Goal: Complete application form

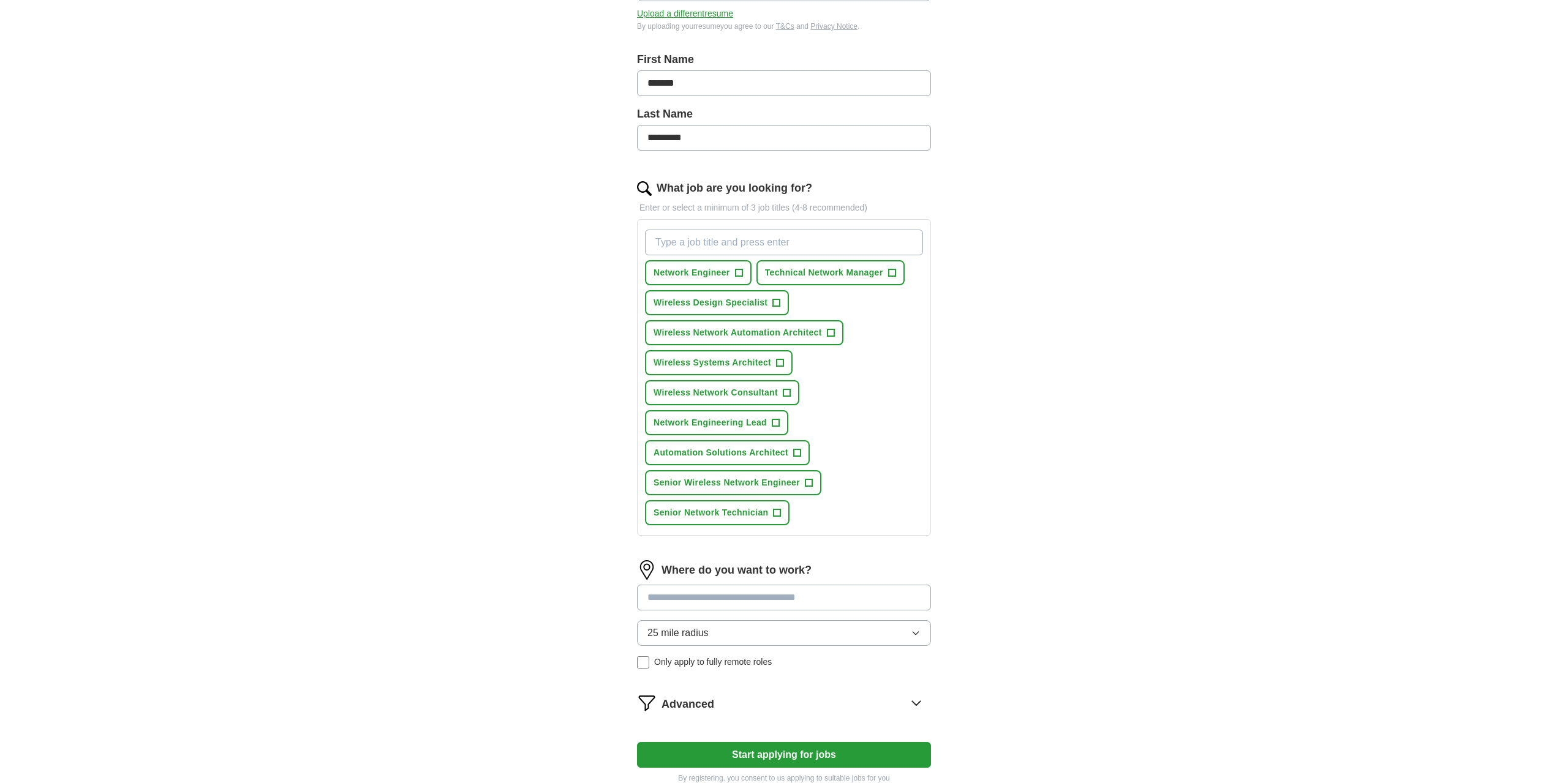
scroll to position [250, 0]
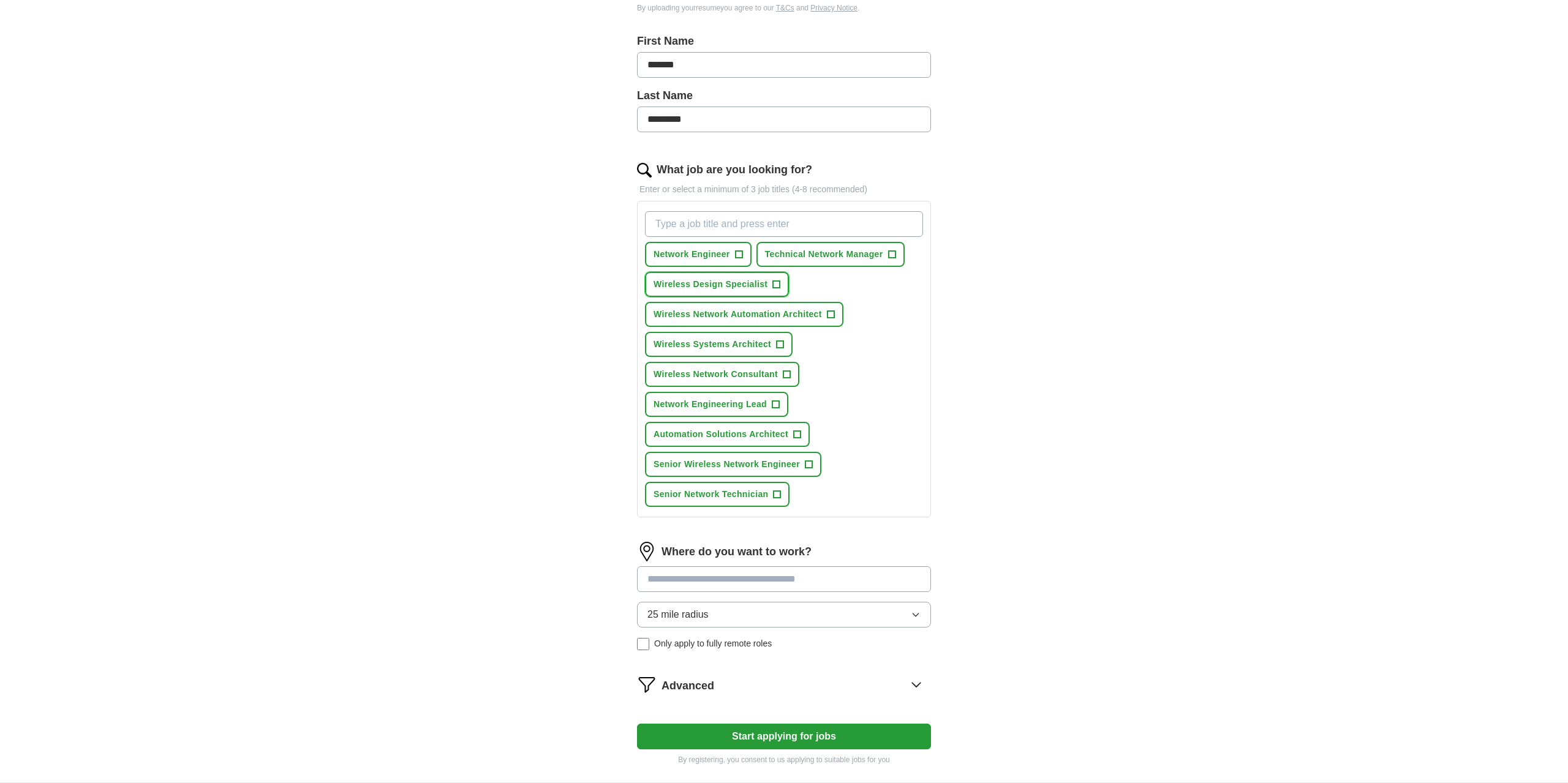
click at [759, 284] on span "Wireless Design Specialist" at bounding box center [711, 285] width 114 height 13
click at [778, 318] on span "Wireless Network Automation Architect" at bounding box center [737, 314] width 168 height 13
click at [745, 339] on span "Wireless Systems Architect" at bounding box center [712, 344] width 117 height 13
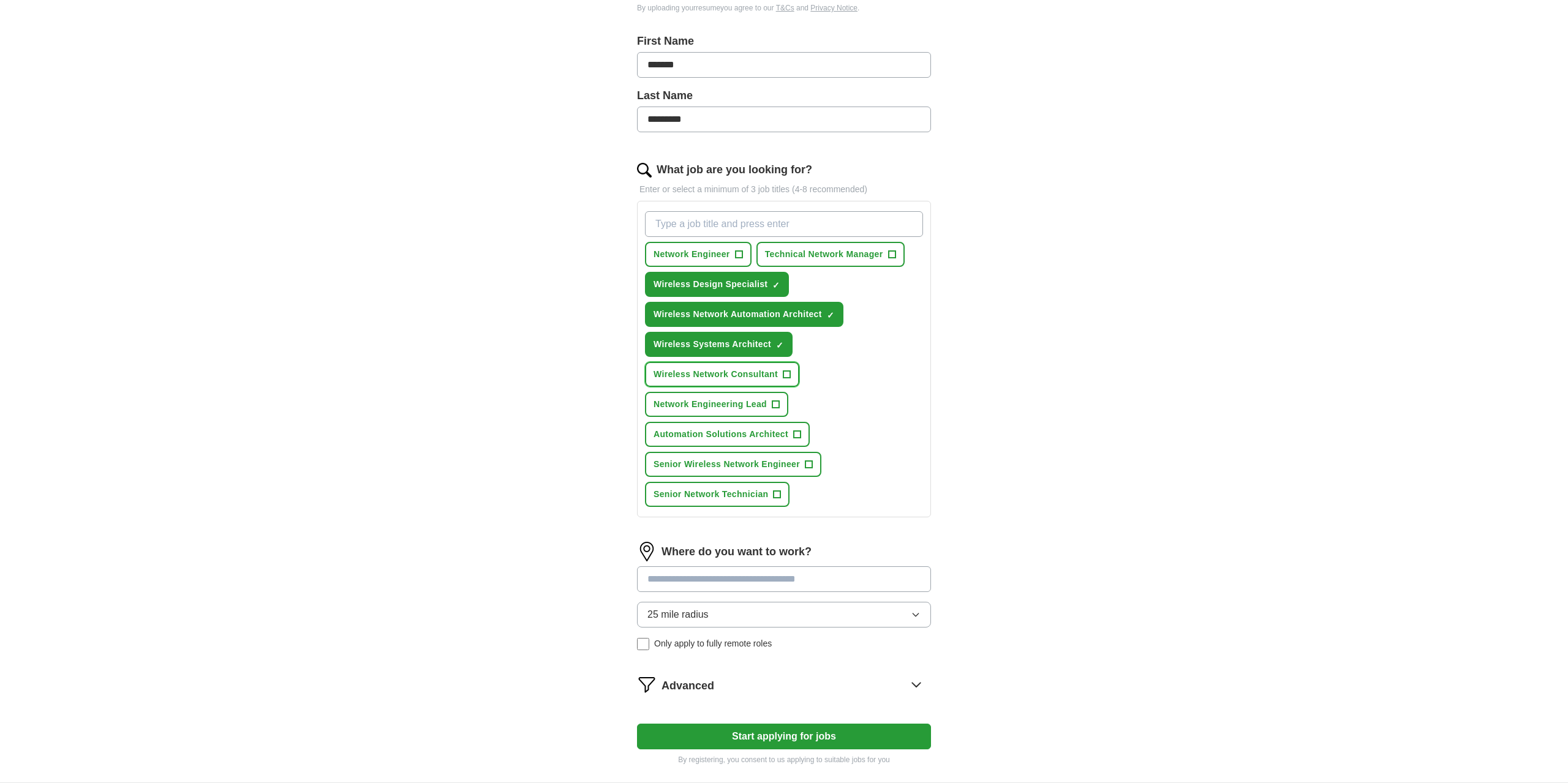
click at [750, 374] on span "Wireless Network Consultant" at bounding box center [716, 375] width 125 height 13
click at [770, 461] on span "Senior Wireless Network Engineer" at bounding box center [727, 465] width 146 height 13
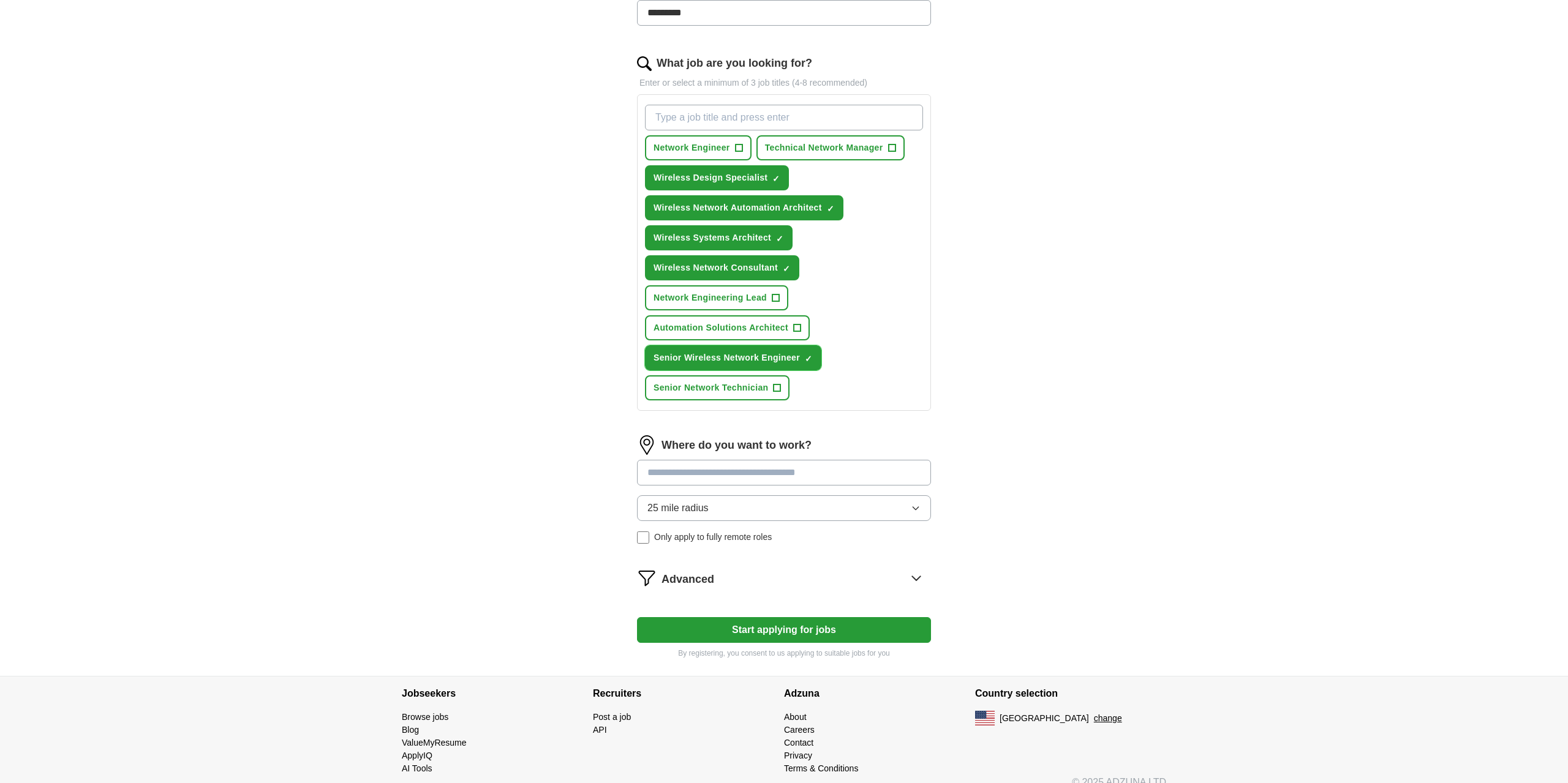
scroll to position [373, 0]
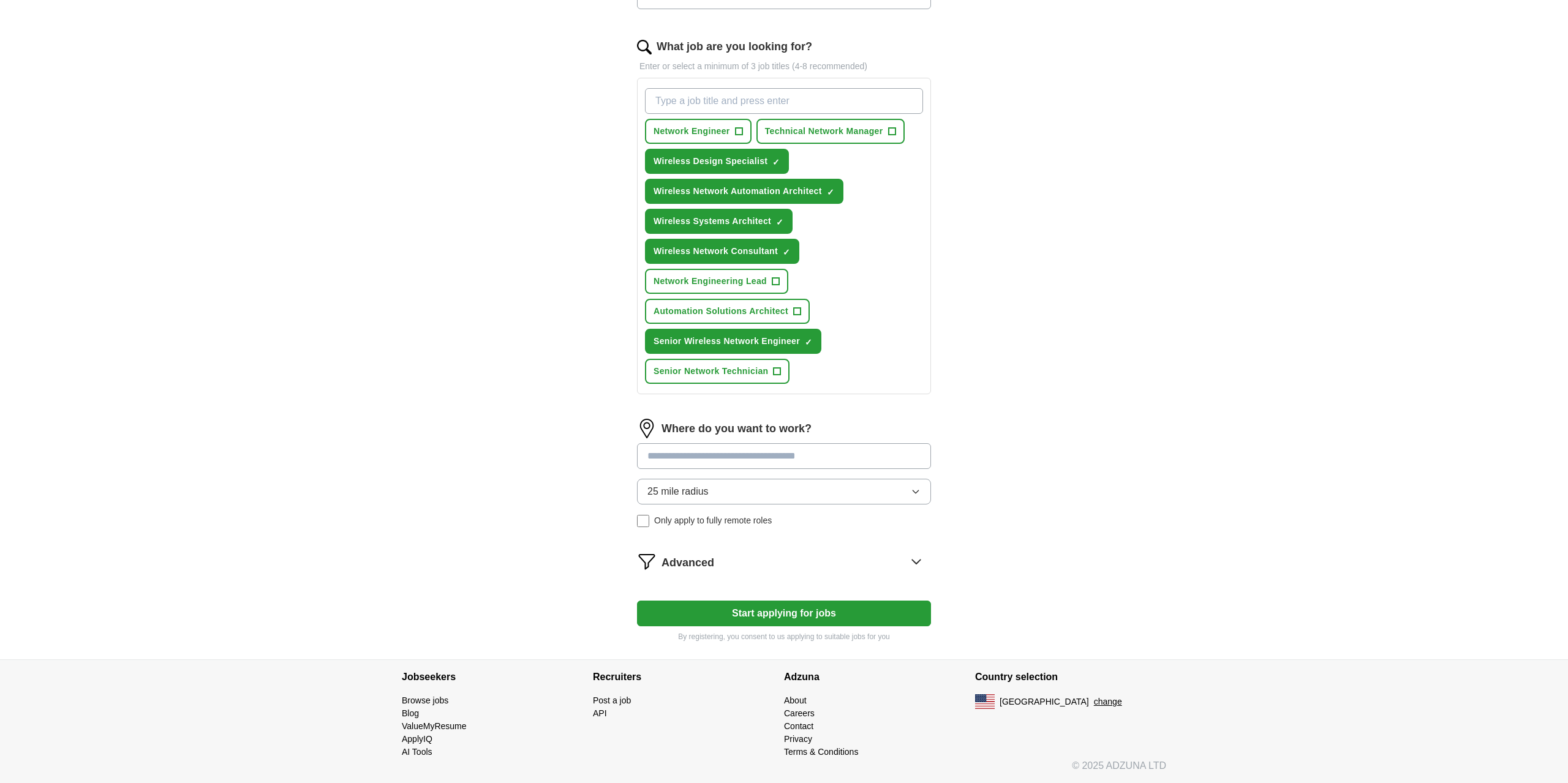
click at [679, 455] on input at bounding box center [784, 457] width 294 height 26
type input "*****"
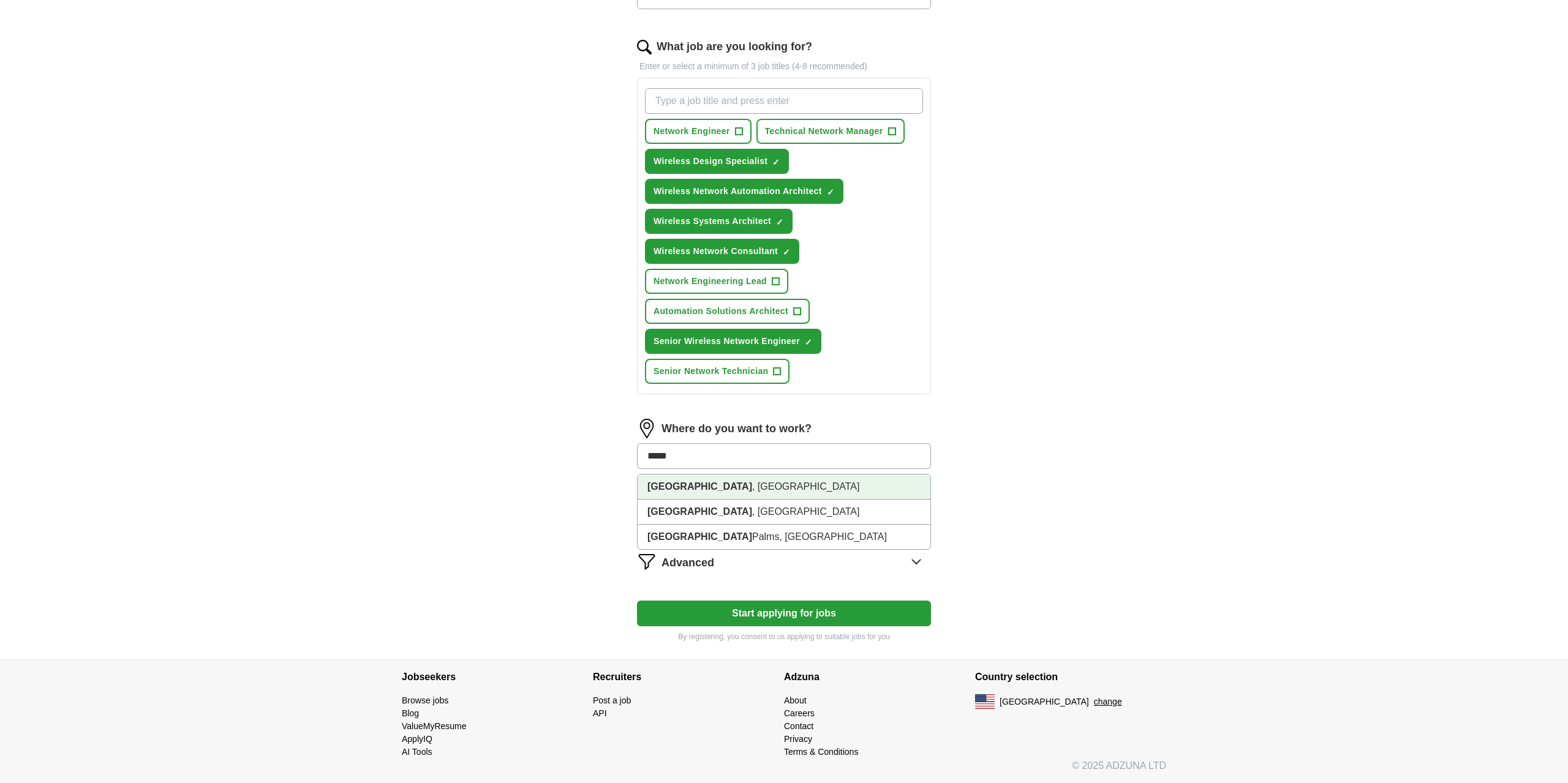
click at [679, 490] on li "[GEOGRAPHIC_DATA] , [GEOGRAPHIC_DATA]" at bounding box center [784, 486] width 293 height 25
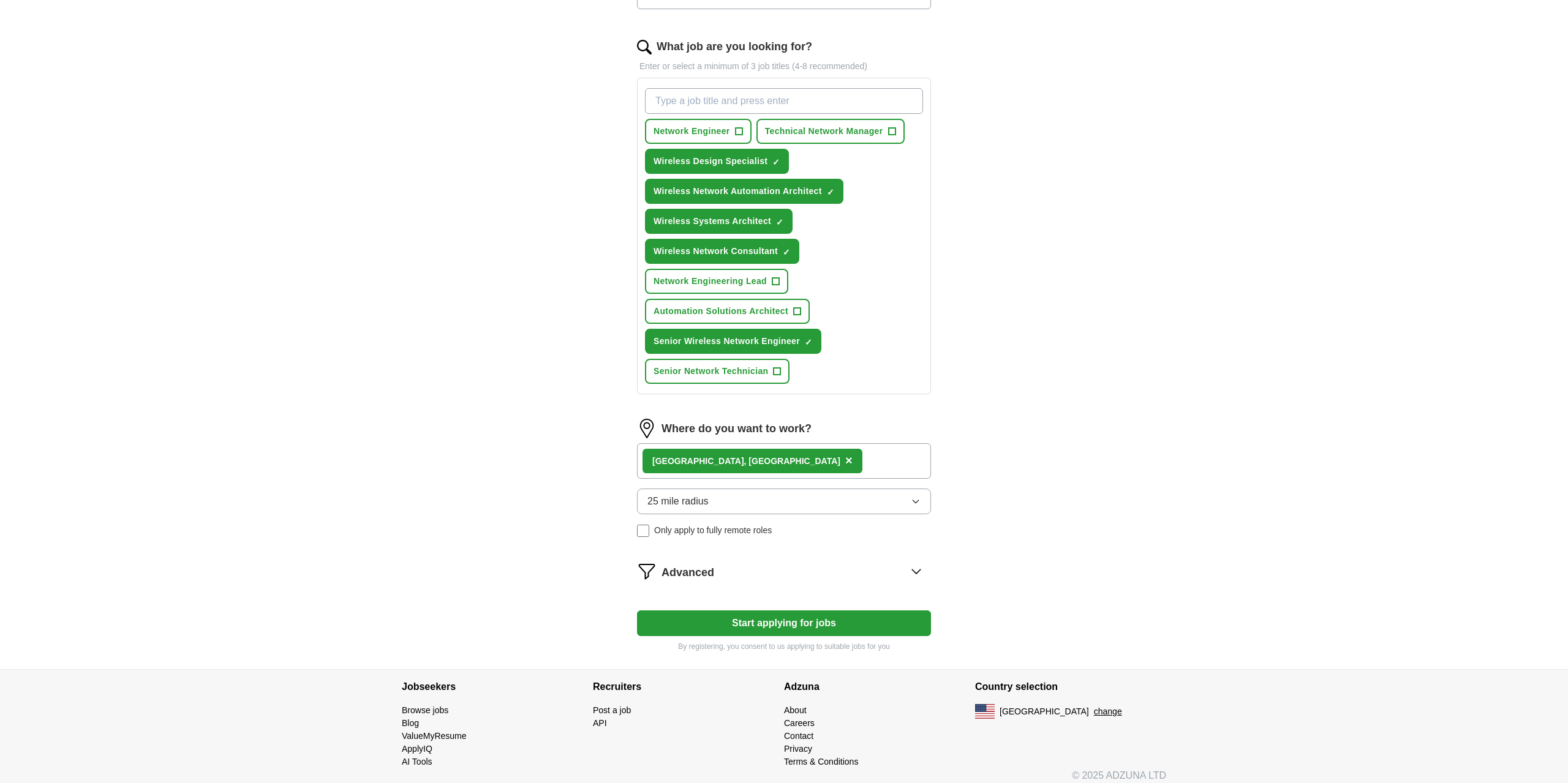
click at [711, 570] on span "Advanced" at bounding box center [688, 572] width 53 height 17
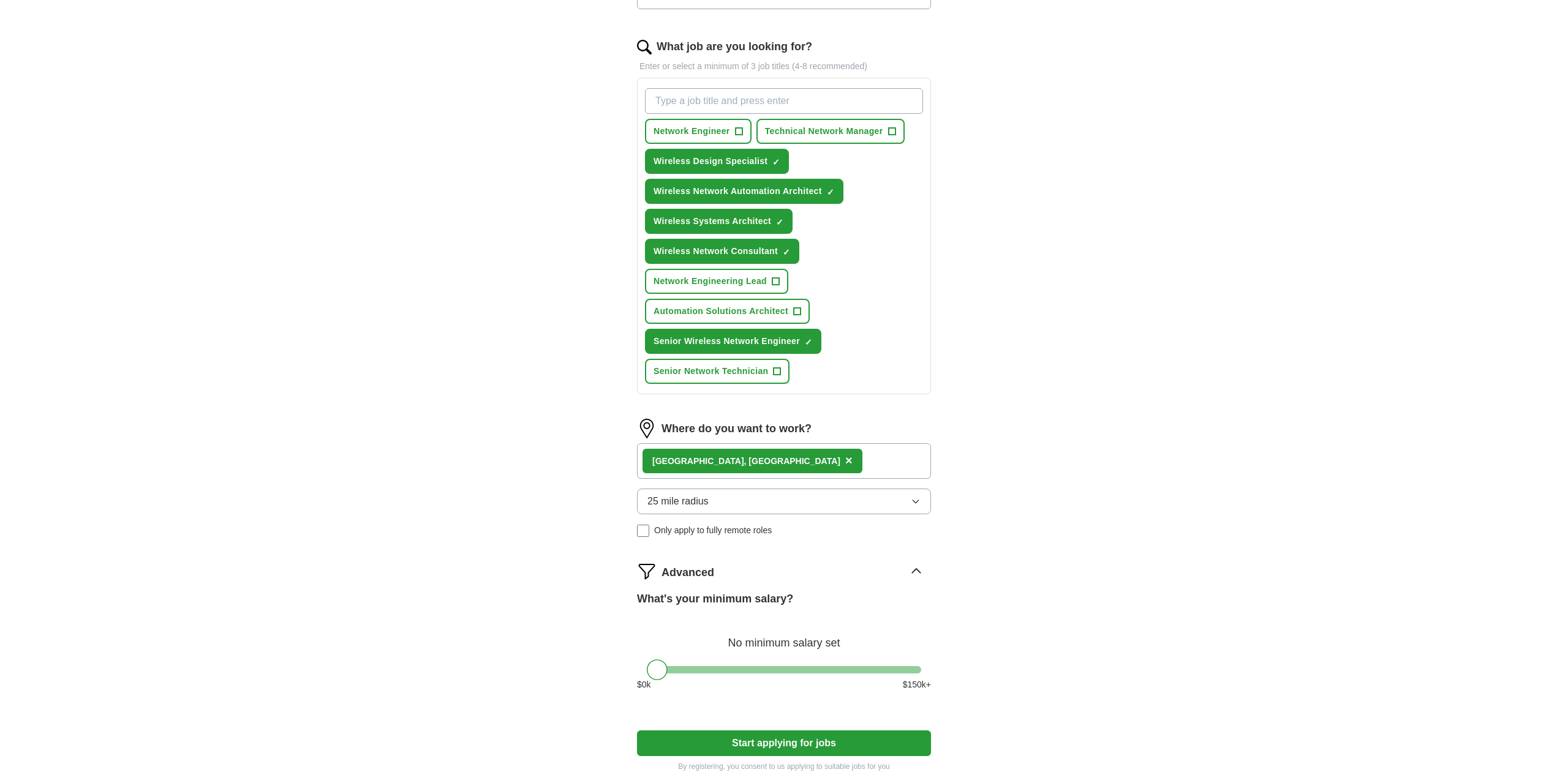
click at [745, 455] on div "[GEOGRAPHIC_DATA] , [GEOGRAPHIC_DATA] ×" at bounding box center [784, 461] width 294 height 35
click at [749, 457] on div "[GEOGRAPHIC_DATA] , [GEOGRAPHIC_DATA] ×" at bounding box center [784, 461] width 294 height 35
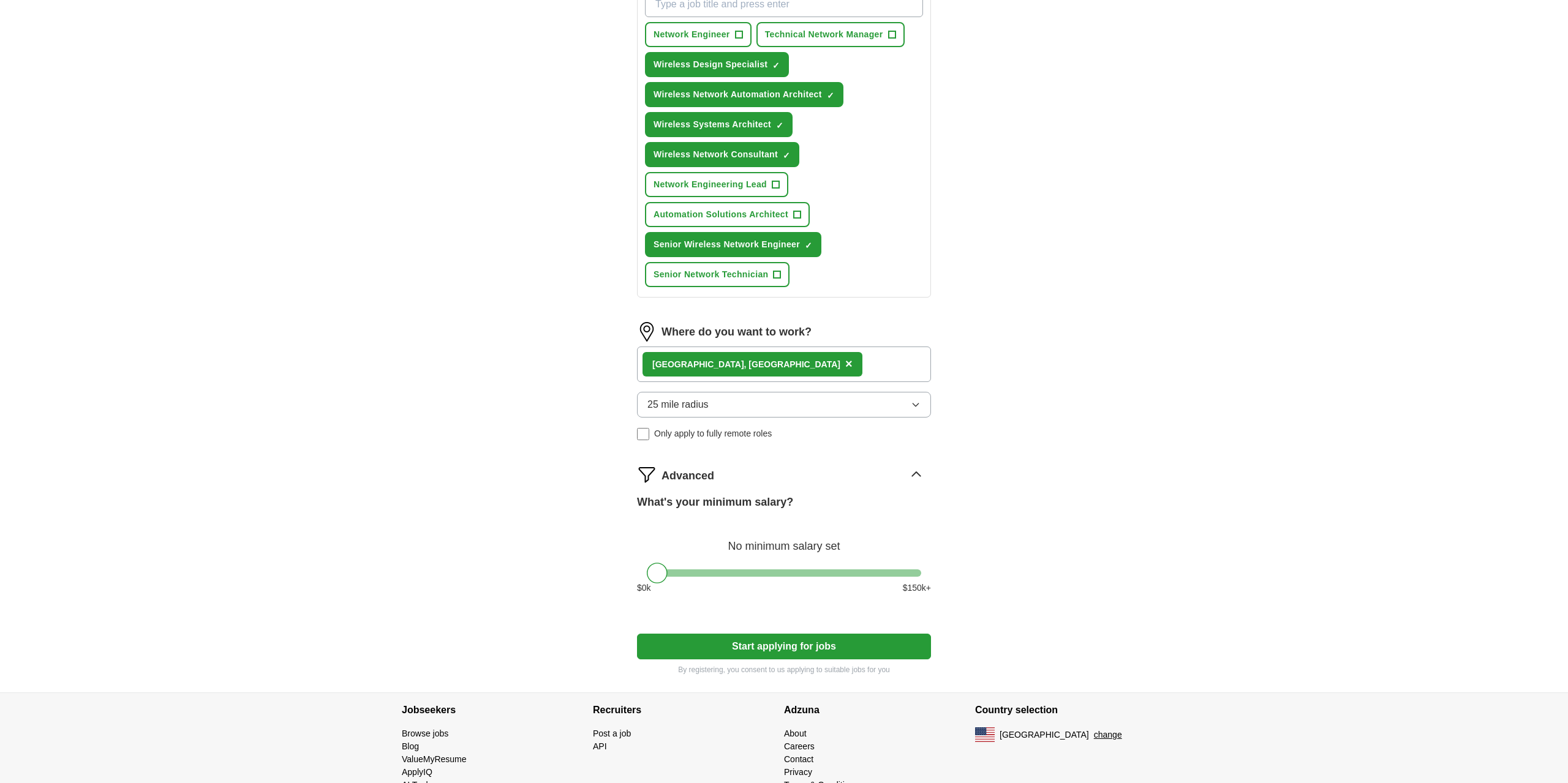
scroll to position [502, 0]
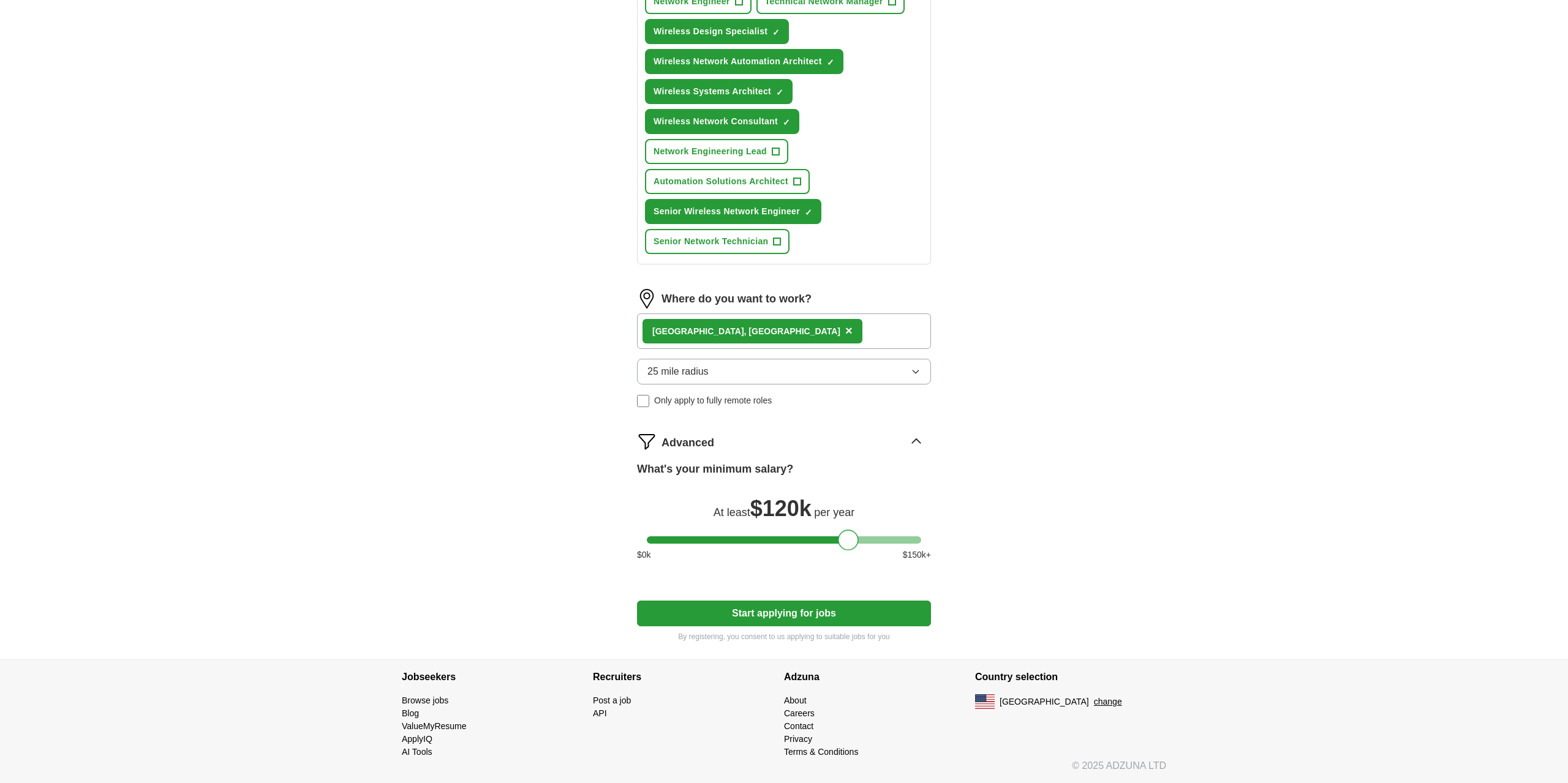
drag, startPoint x: 660, startPoint y: 542, endPoint x: 851, endPoint y: 543, distance: 191.0
click at [851, 543] on div at bounding box center [848, 540] width 21 height 21
drag, startPoint x: 849, startPoint y: 543, endPoint x: 828, endPoint y: 543, distance: 21.0
click at [828, 543] on div at bounding box center [827, 540] width 21 height 21
click at [827, 539] on div at bounding box center [827, 540] width 21 height 21
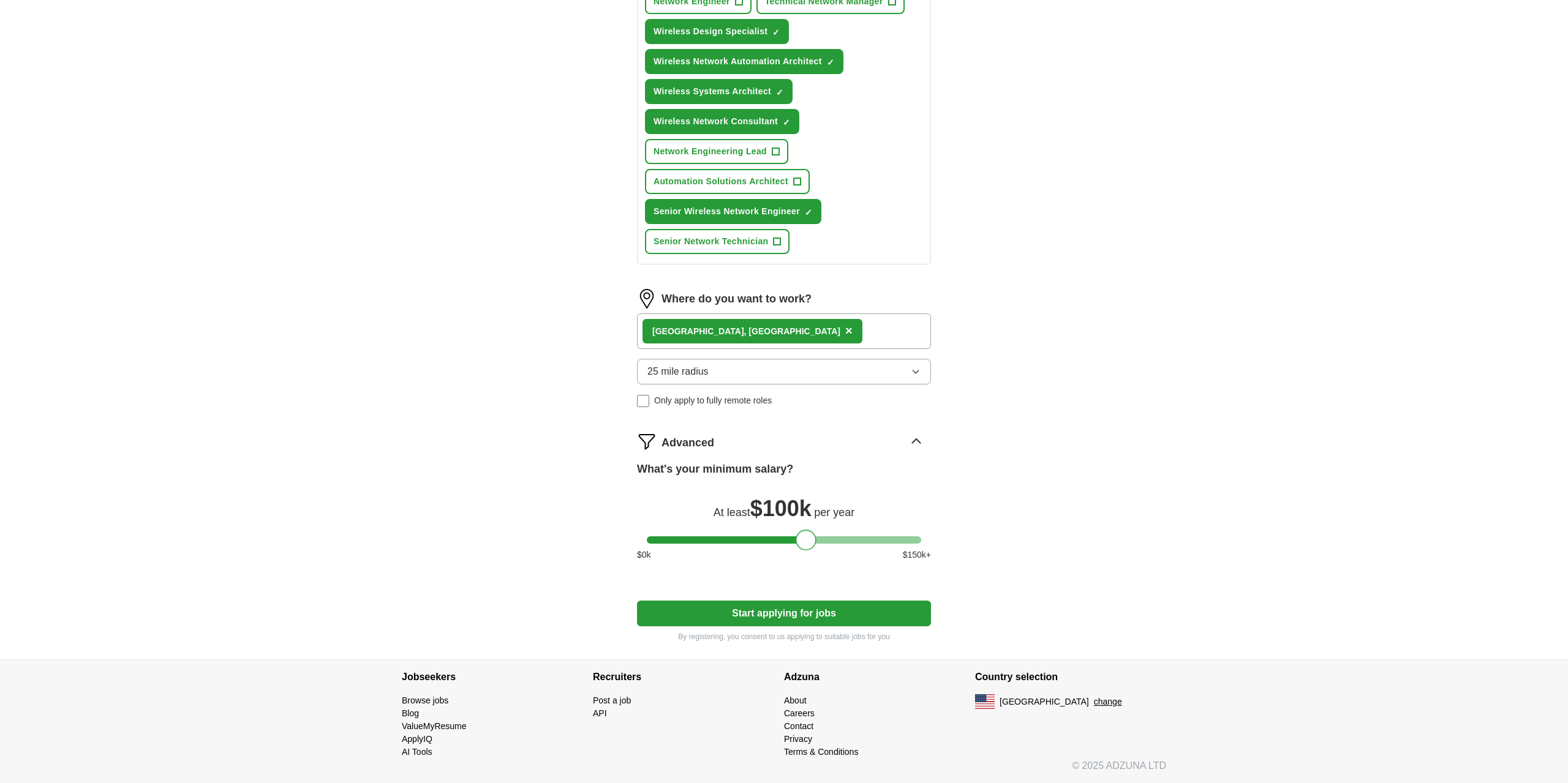
drag, startPoint x: 831, startPoint y: 539, endPoint x: 809, endPoint y: 537, distance: 22.1
click at [809, 537] on div at bounding box center [807, 540] width 21 height 21
click at [806, 611] on button "Start applying for jobs" at bounding box center [784, 613] width 294 height 26
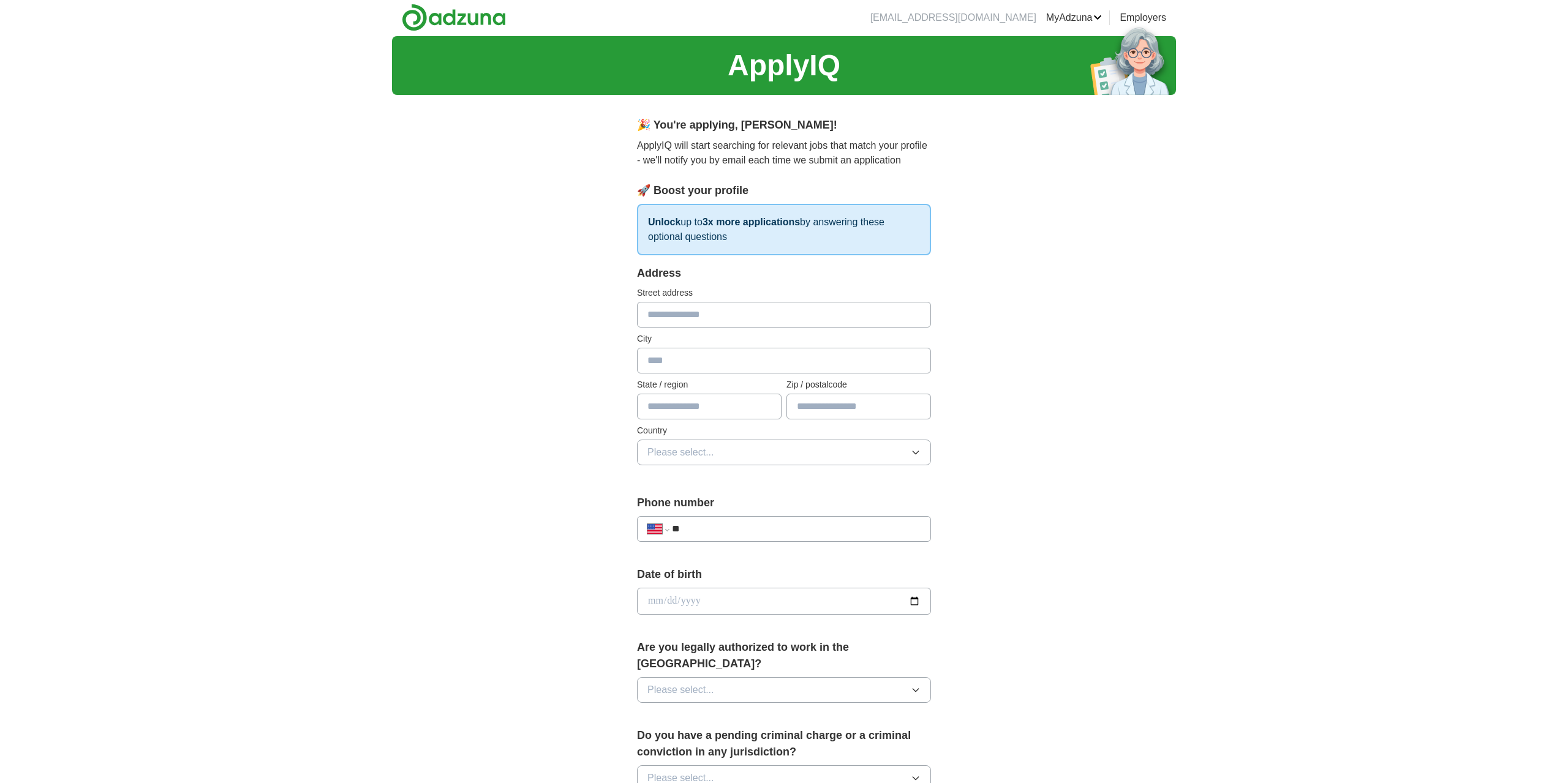
scroll to position [0, 0]
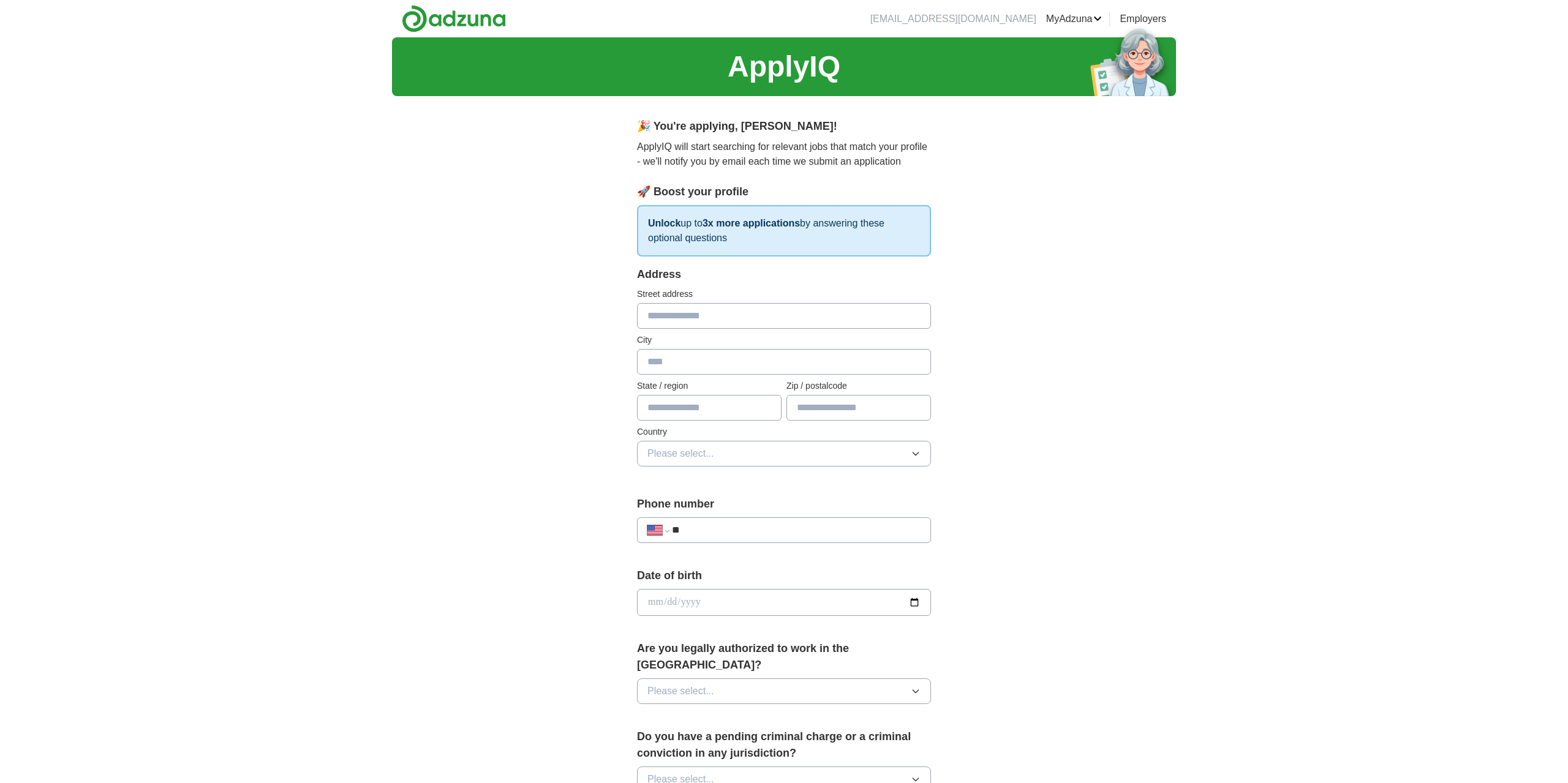
select select "**"
type input "**"
select select "**"
type input "**********"
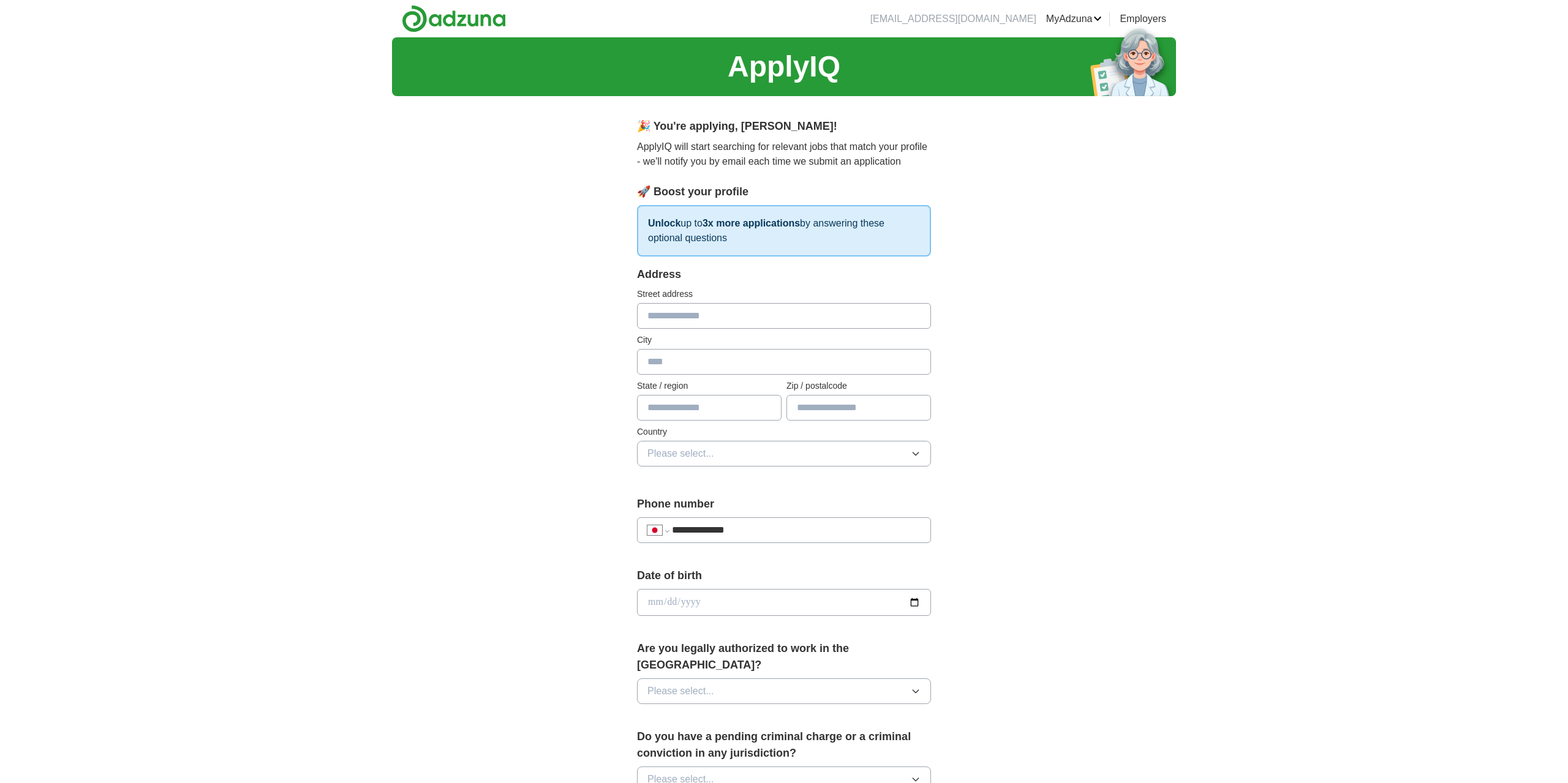
type input "**********"
type input "**"
click at [768, 459] on button "Please select..." at bounding box center [784, 453] width 294 height 26
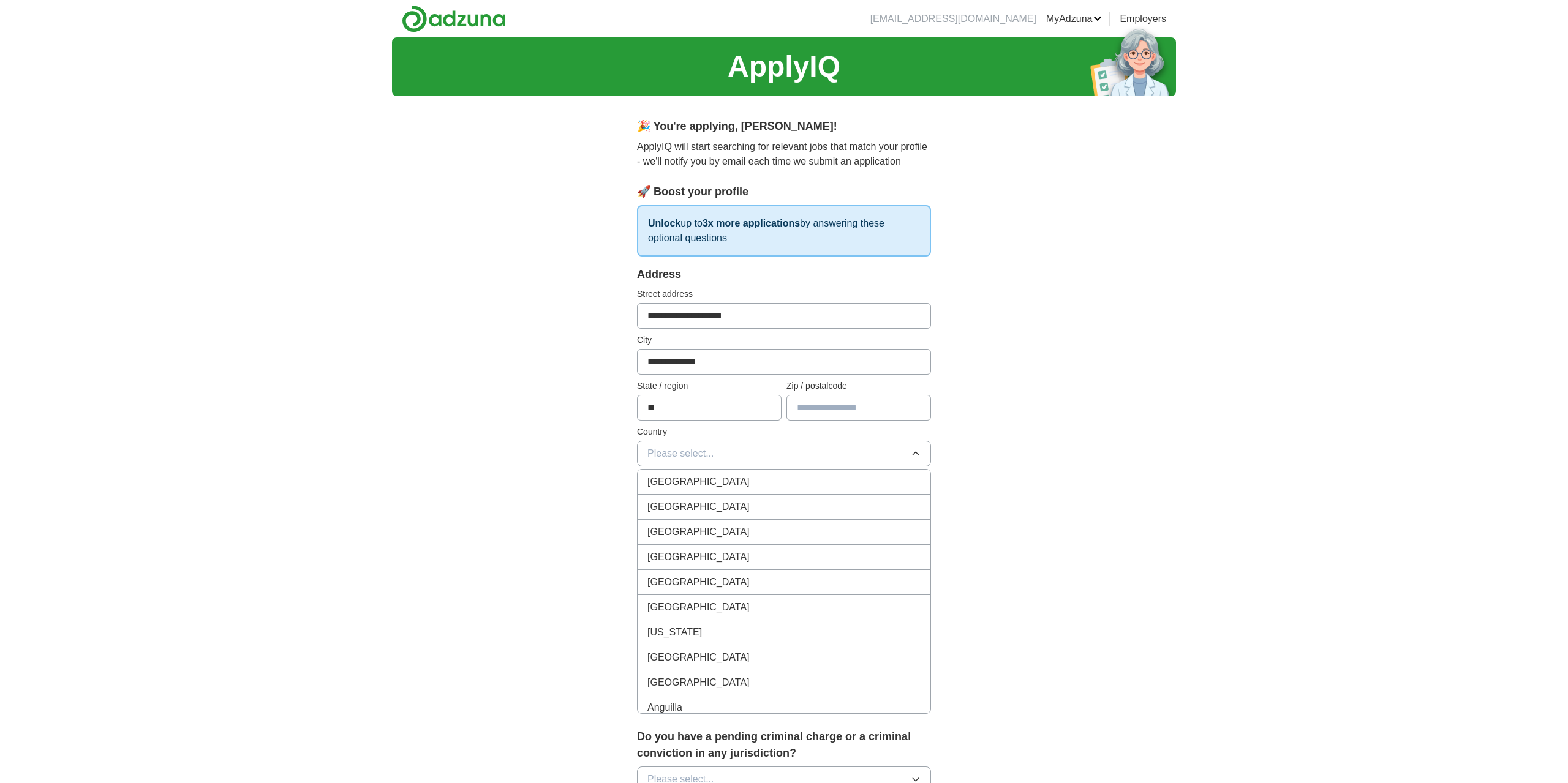
click at [693, 505] on span "[GEOGRAPHIC_DATA]" at bounding box center [698, 507] width 102 height 14
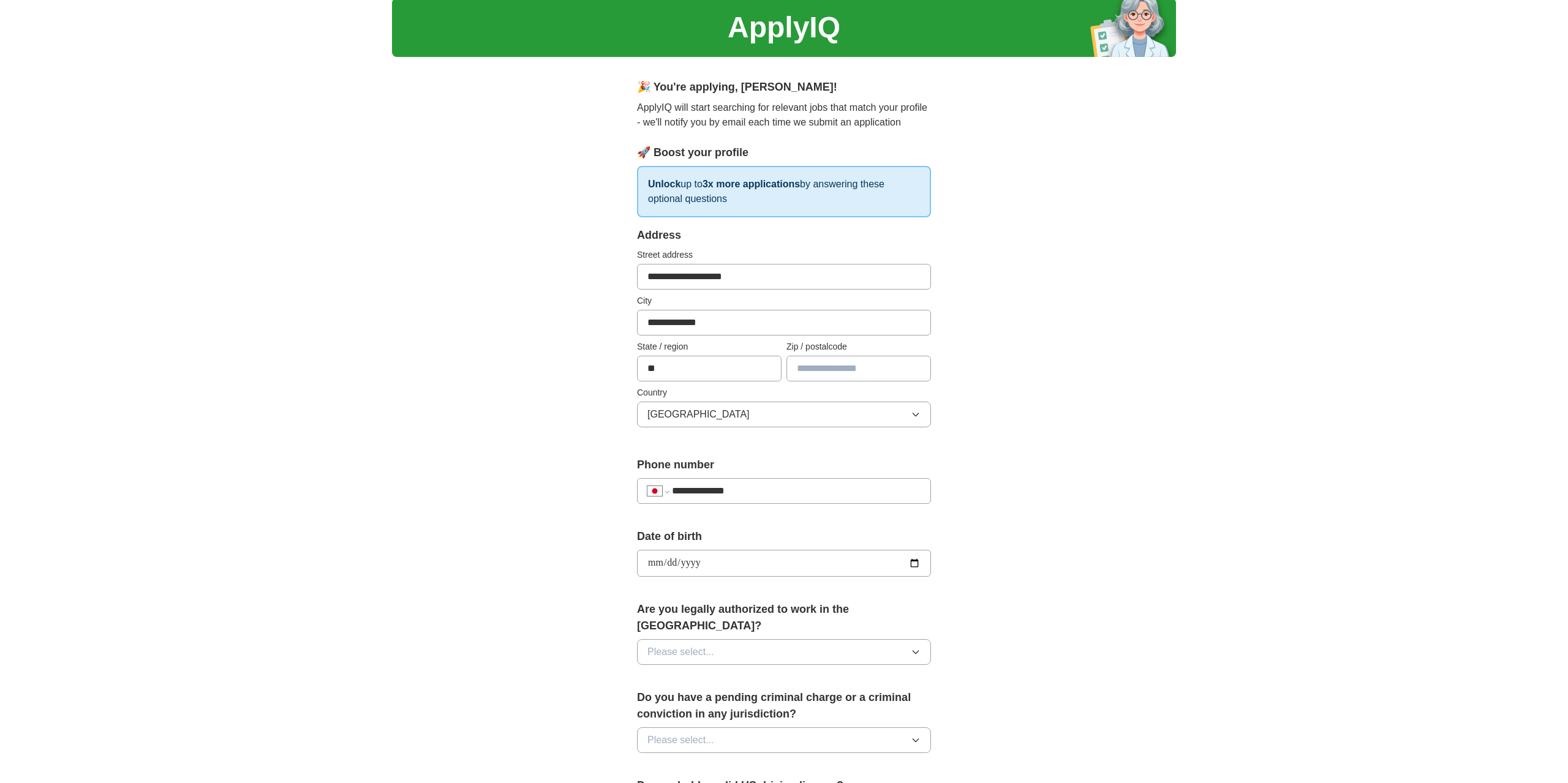
scroll to position [375, 0]
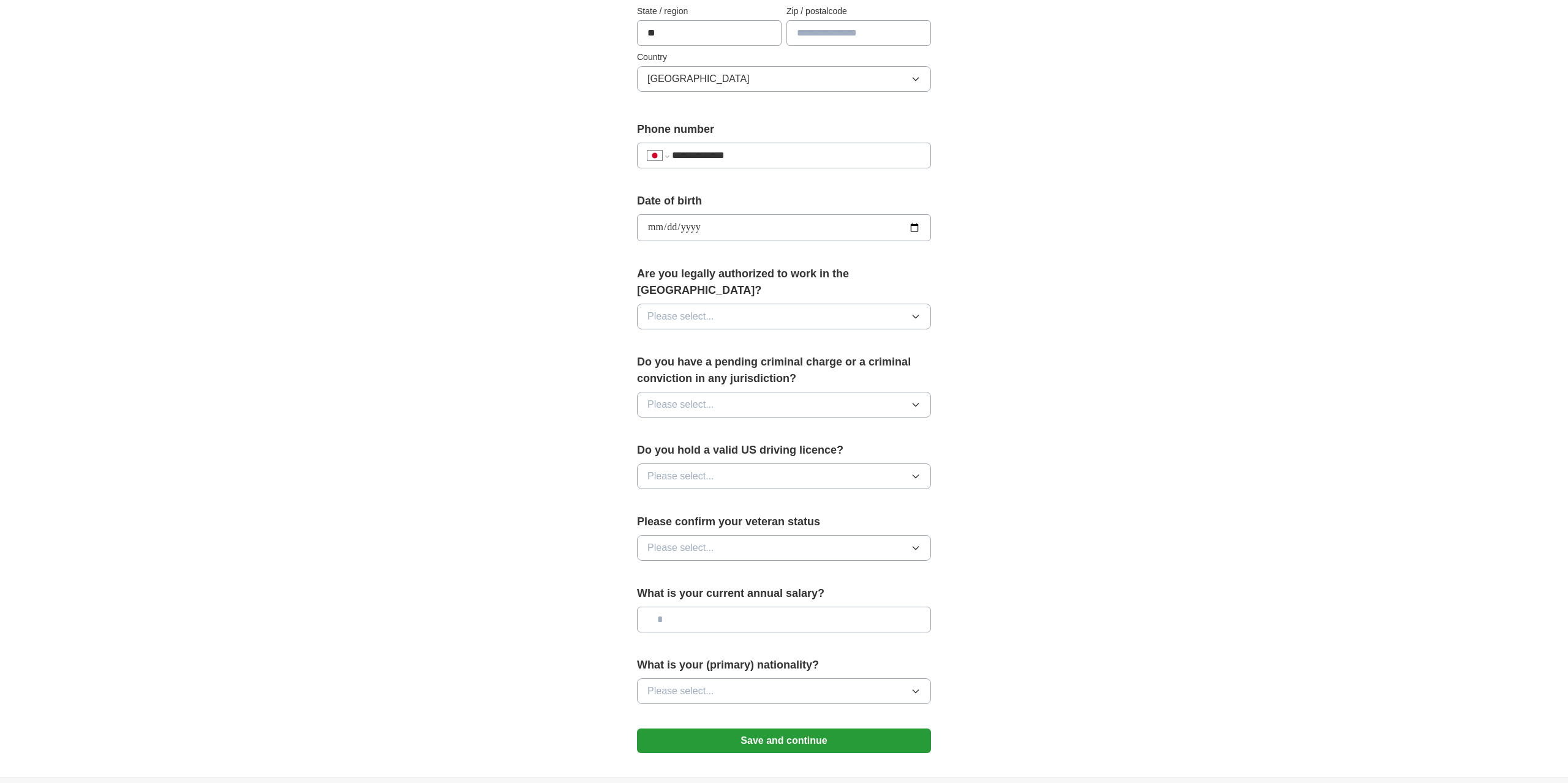
click at [714, 304] on button "Please select..." at bounding box center [784, 317] width 294 height 26
click at [670, 338] on div "Yes" at bounding box center [784, 345] width 273 height 14
click at [678, 397] on span "Please select..." at bounding box center [680, 404] width 67 height 14
click at [670, 451] on div "No" at bounding box center [784, 458] width 273 height 14
click at [675, 469] on button "Please select..." at bounding box center [784, 477] width 294 height 26
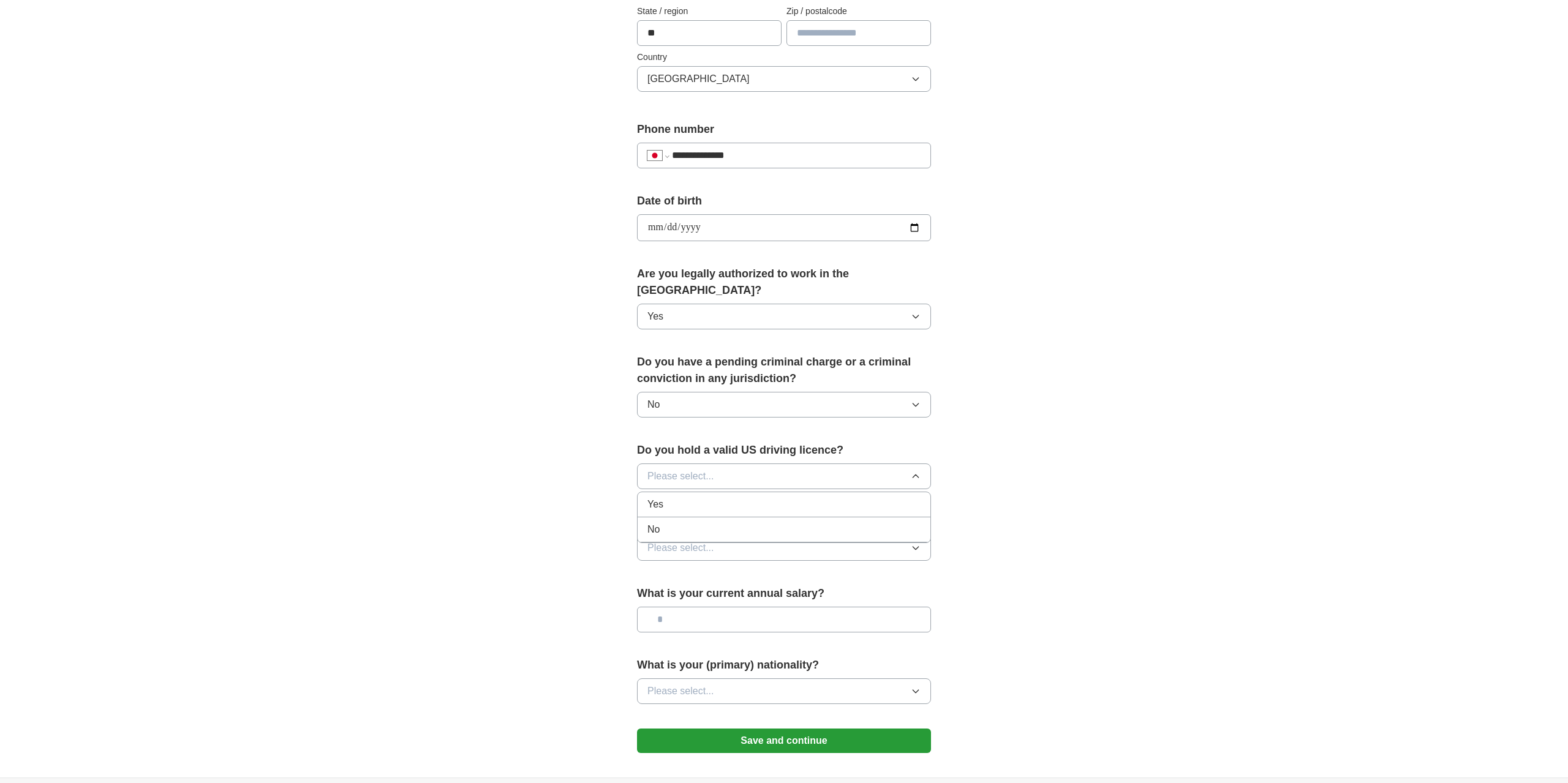
click at [667, 498] on div "Yes" at bounding box center [784, 505] width 273 height 14
click at [680, 541] on span "Please select..." at bounding box center [680, 548] width 67 height 14
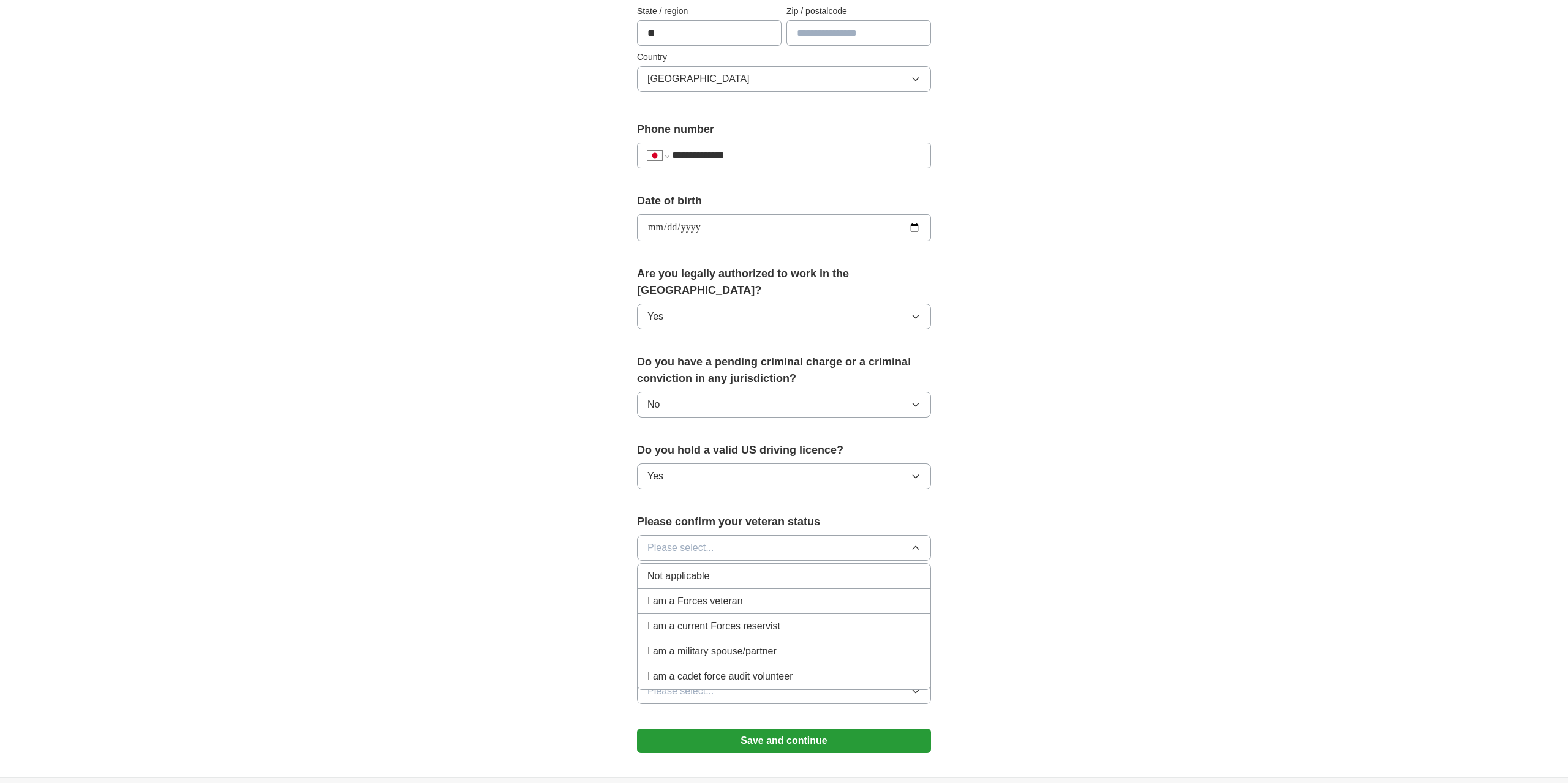
click at [675, 569] on span "Not applicable" at bounding box center [678, 576] width 62 height 14
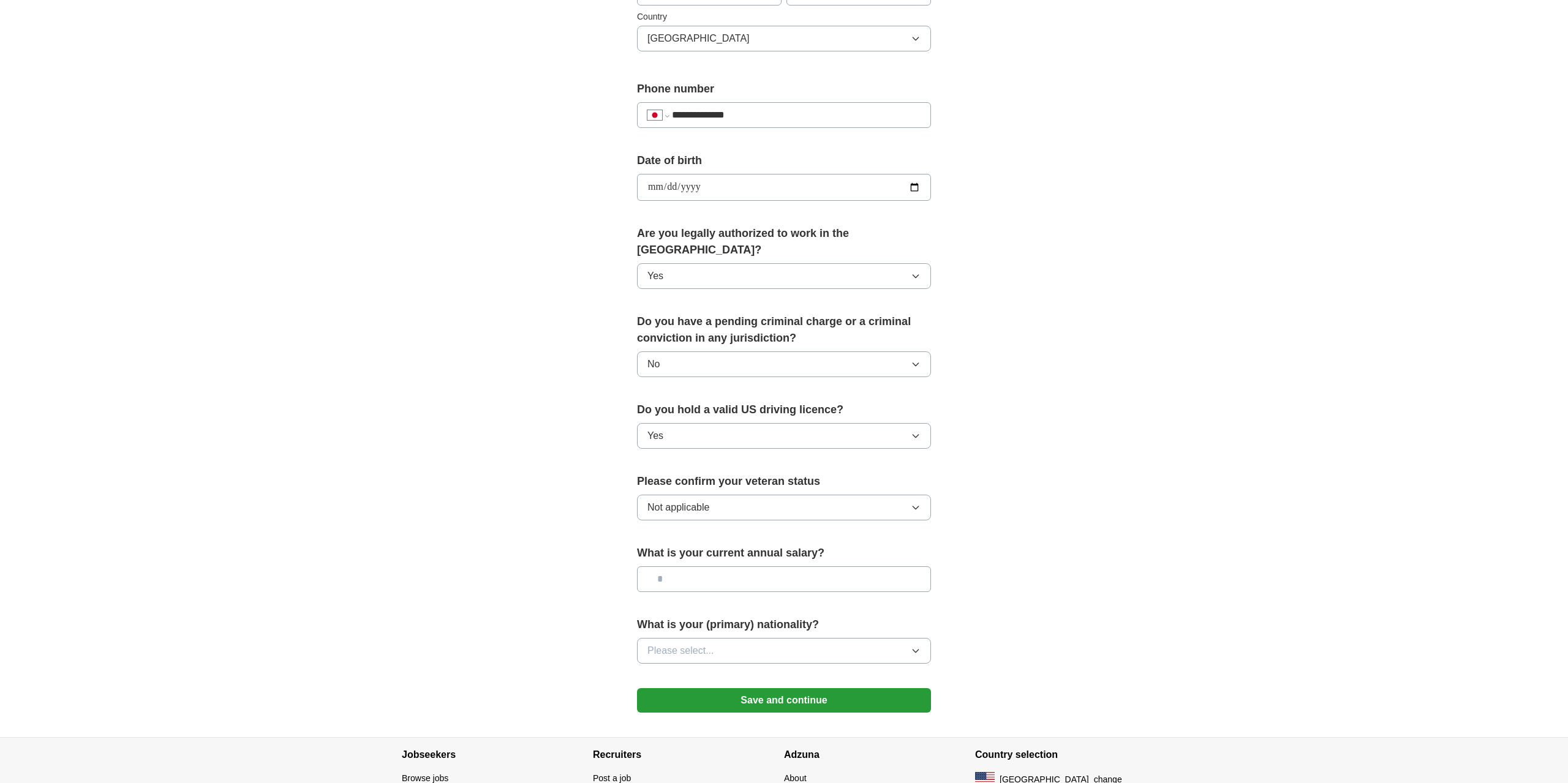
scroll to position [475, 0]
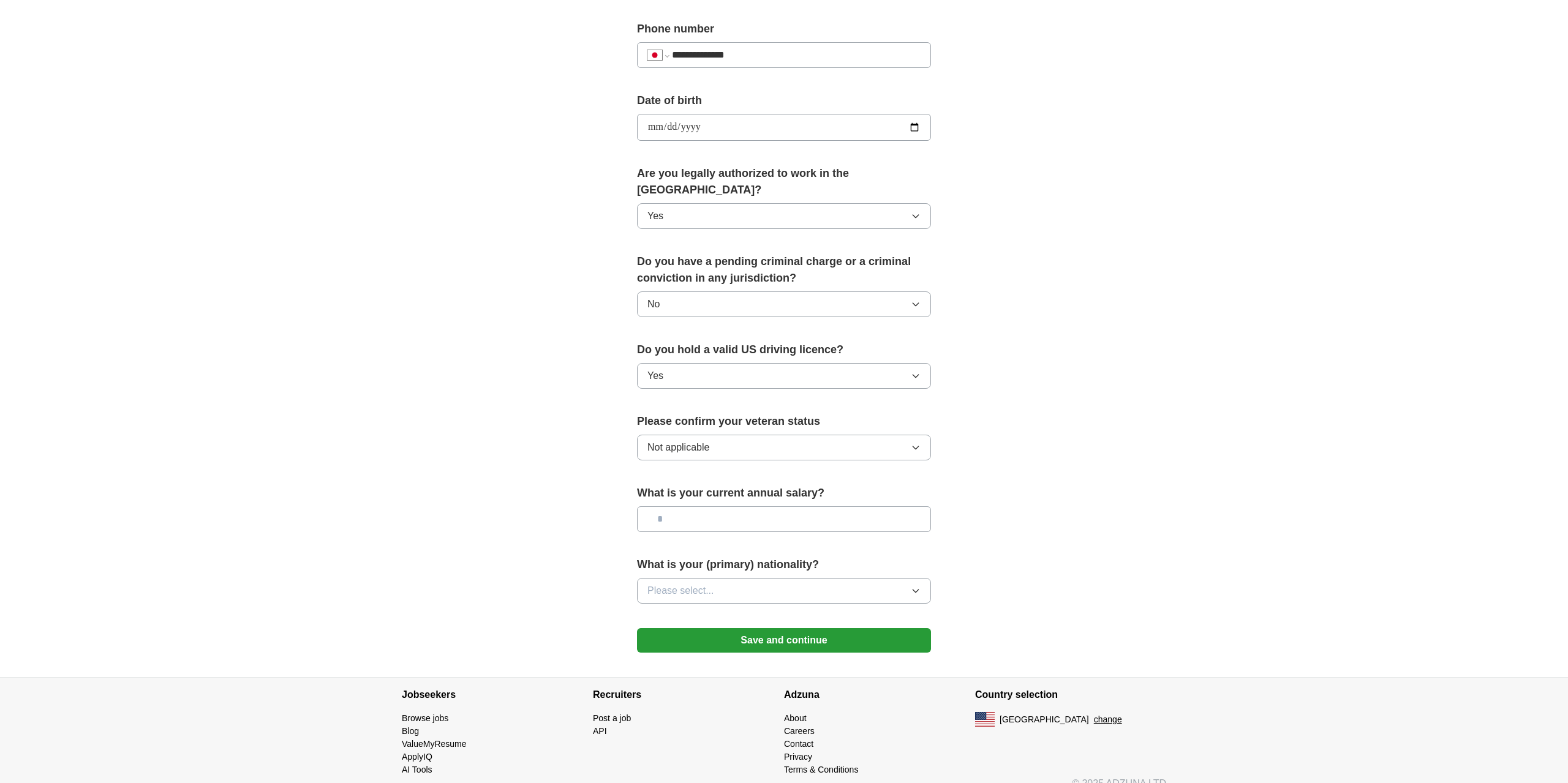
click at [713, 511] on input "text" at bounding box center [784, 519] width 294 height 26
drag, startPoint x: 826, startPoint y: 474, endPoint x: 627, endPoint y: 473, distance: 199.0
click at [627, 473] on div "**********" at bounding box center [784, 154] width 392 height 1047
click at [701, 506] on input "text" at bounding box center [784, 519] width 294 height 26
type input "********"
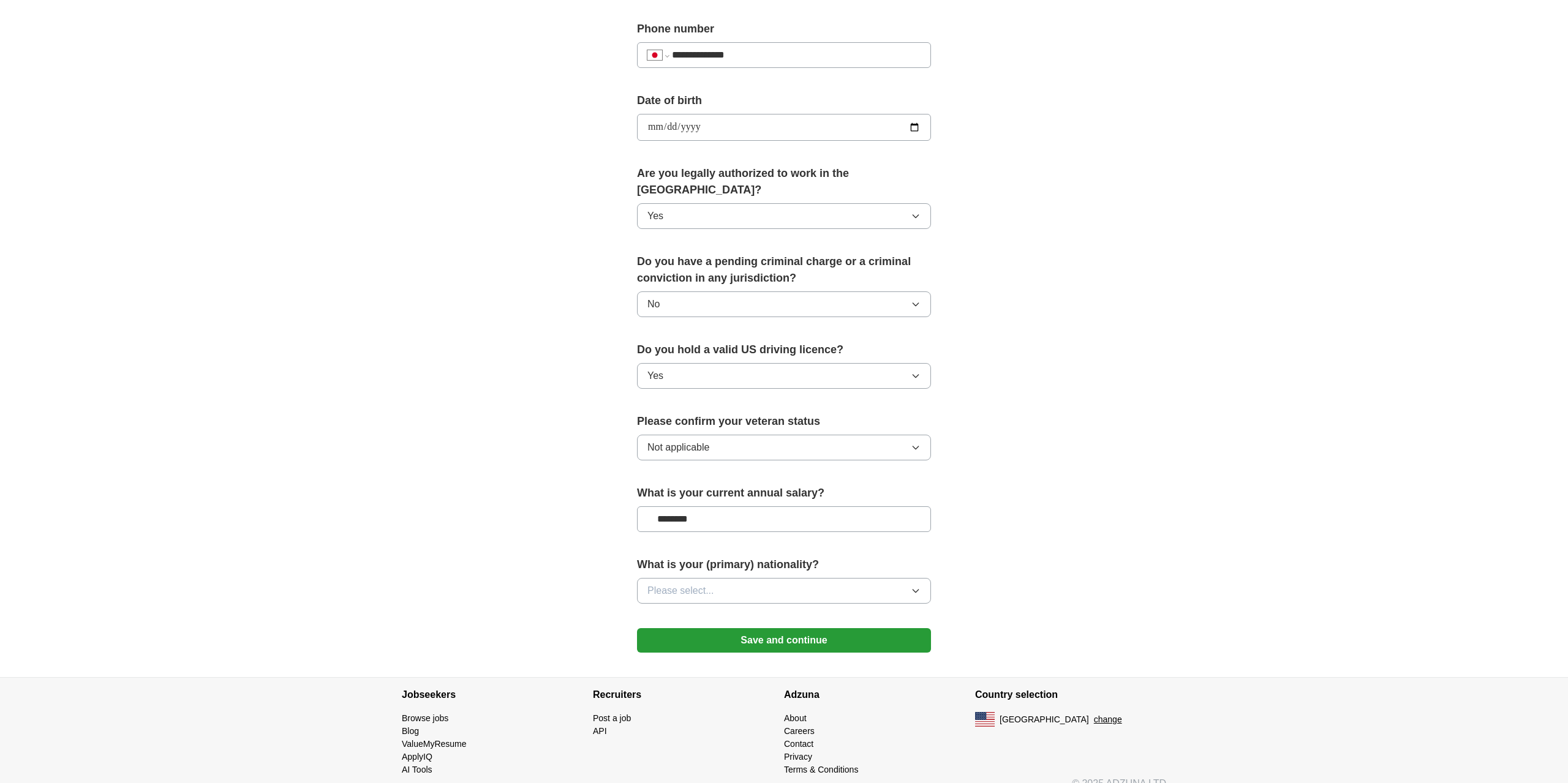
click at [754, 578] on button "Please select..." at bounding box center [784, 591] width 294 height 26
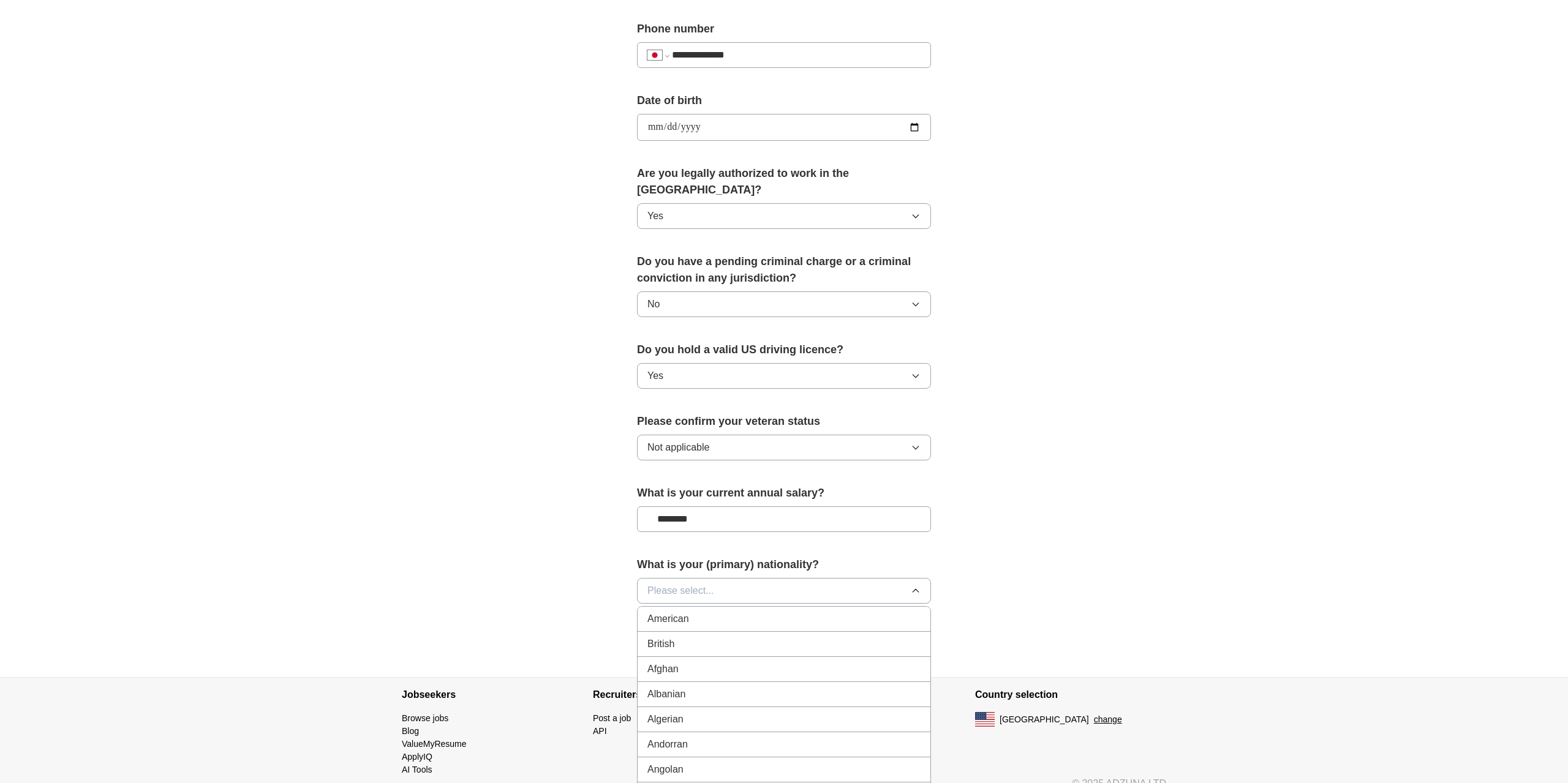
click at [711, 612] on div "American" at bounding box center [784, 619] width 273 height 14
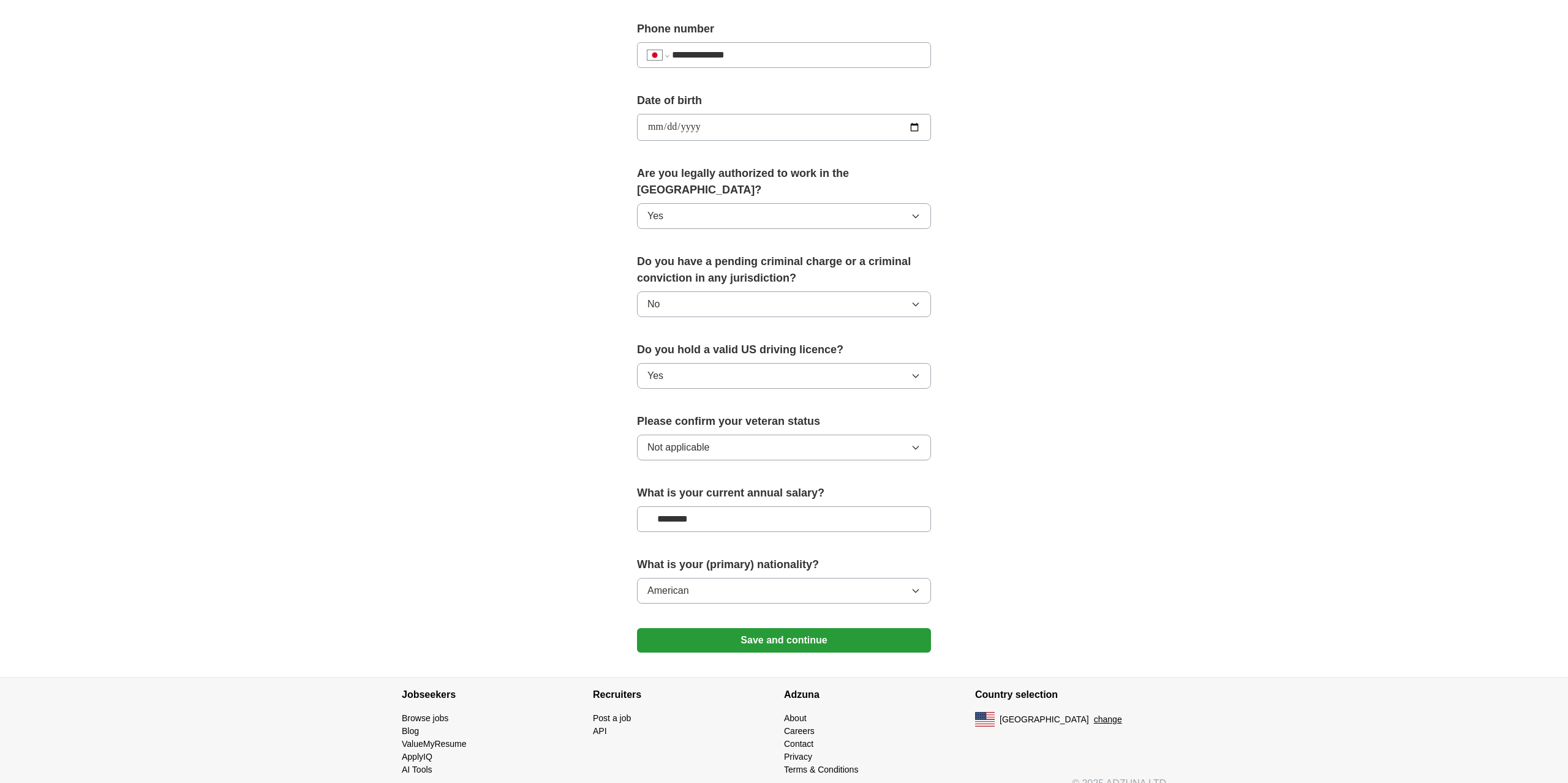
click at [762, 629] on button "Save and continue" at bounding box center [784, 641] width 294 height 24
